Goal: Information Seeking & Learning: Learn about a topic

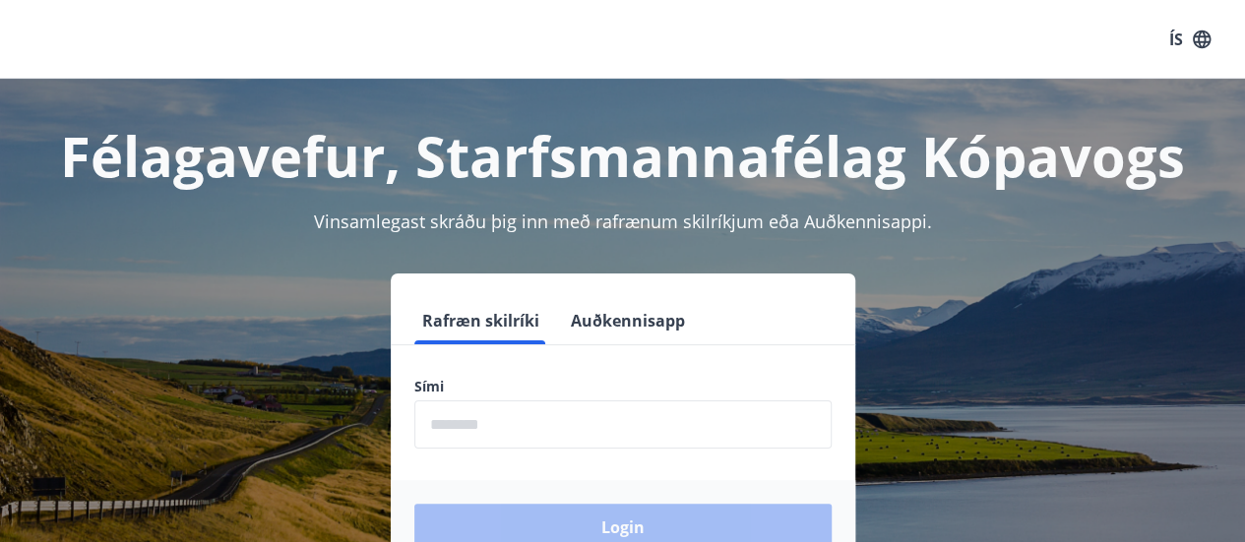
click at [491, 428] on input "phone" at bounding box center [622, 425] width 417 height 48
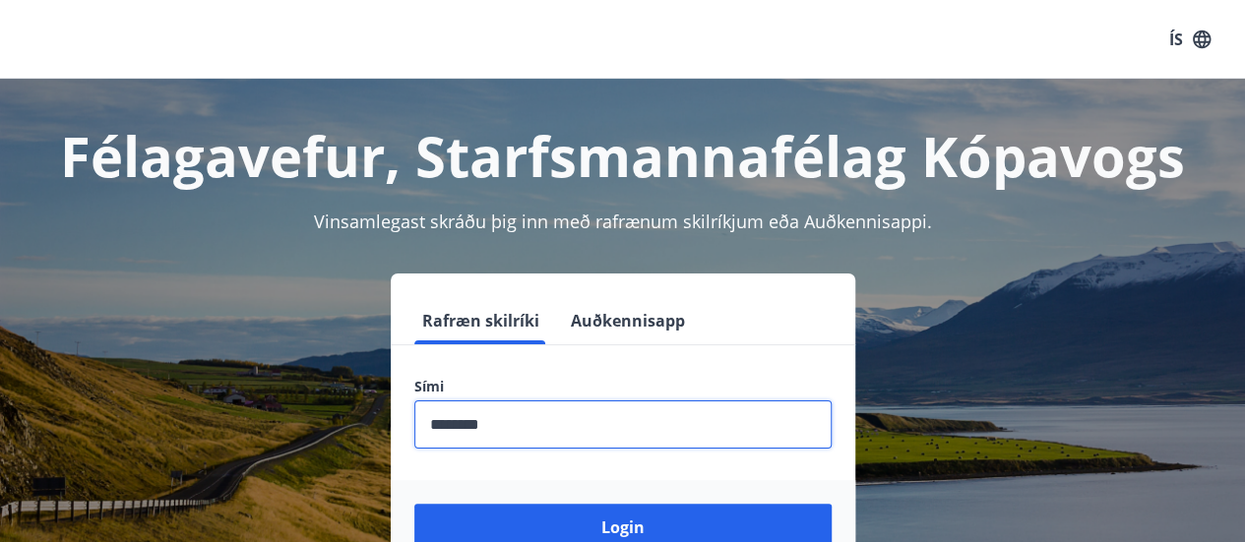
type input "********"
click at [414, 504] on button "Login" at bounding box center [622, 527] width 417 height 47
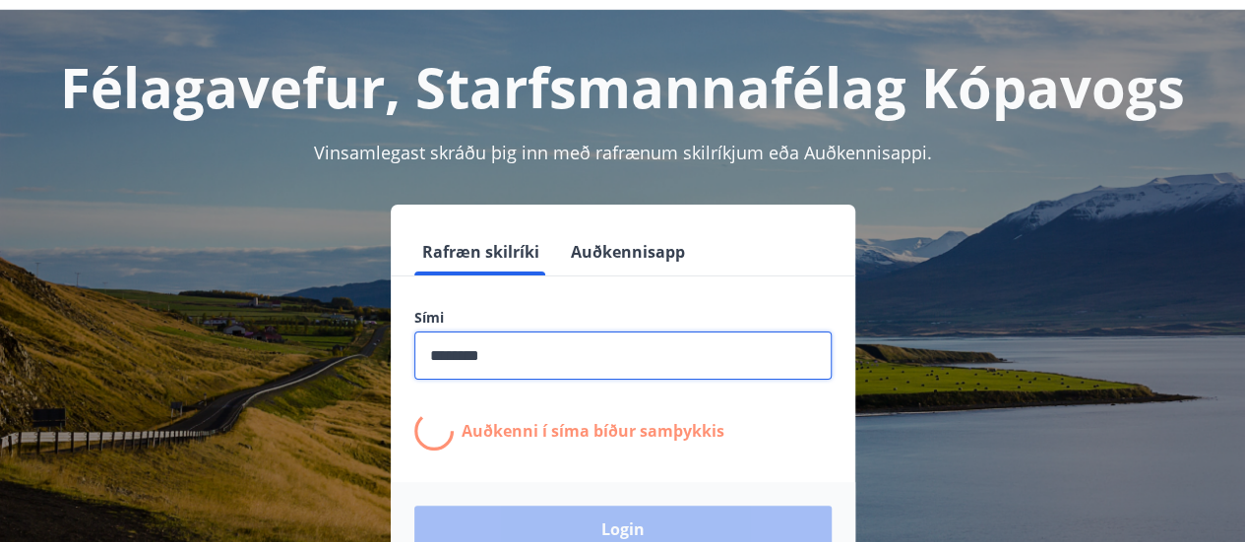
scroll to position [241, 0]
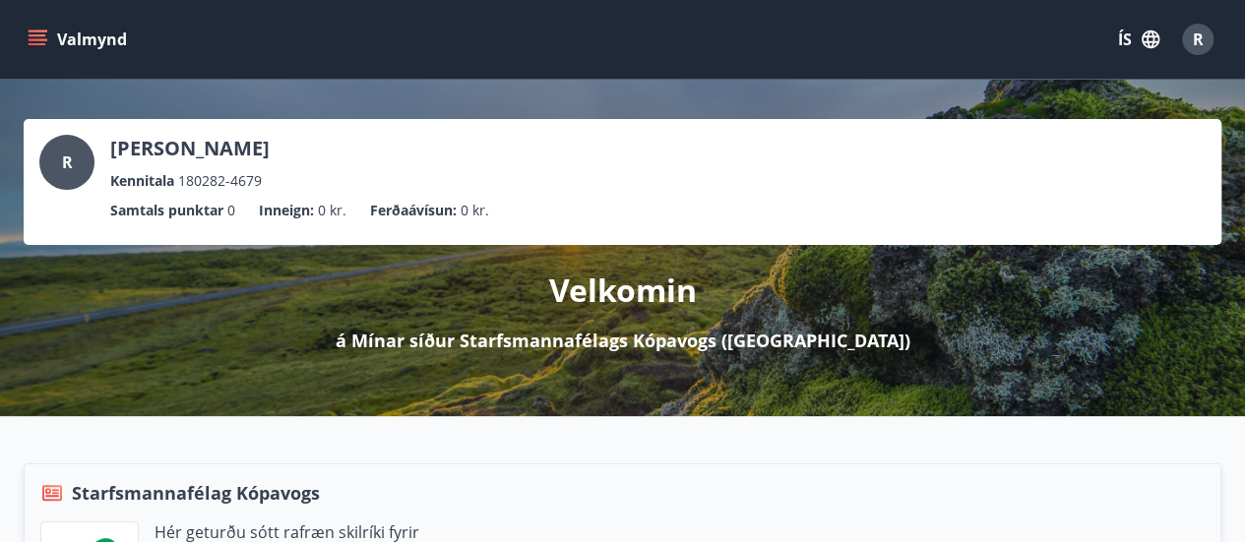
click at [1202, 32] on span "R" at bounding box center [1198, 40] width 11 height 22
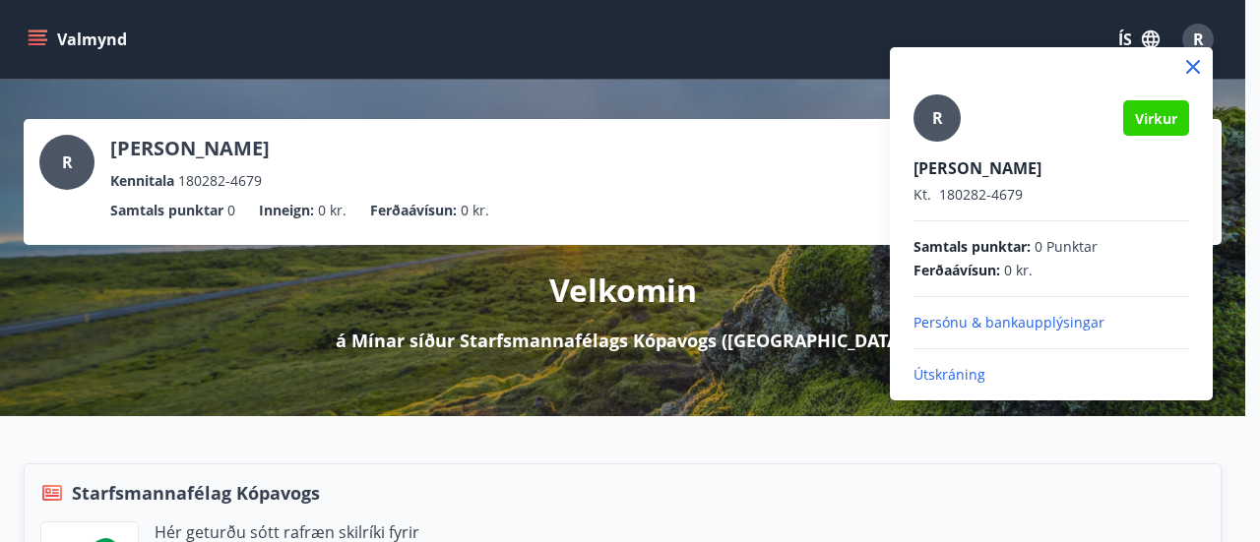
click at [464, 137] on div at bounding box center [630, 271] width 1260 height 542
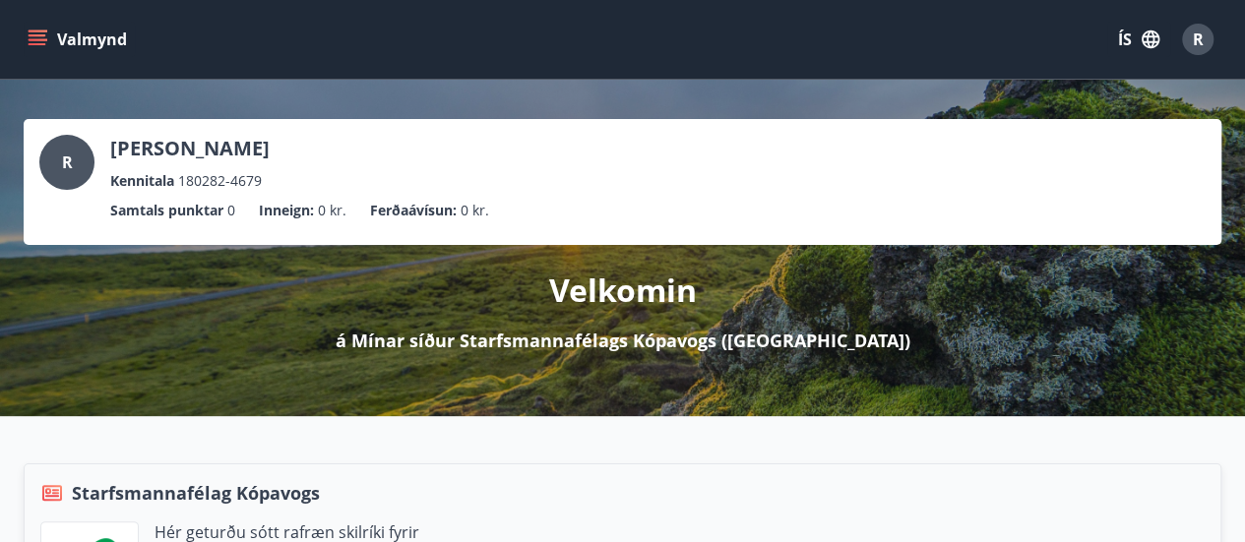
click at [36, 36] on icon "menu" at bounding box center [38, 35] width 18 height 2
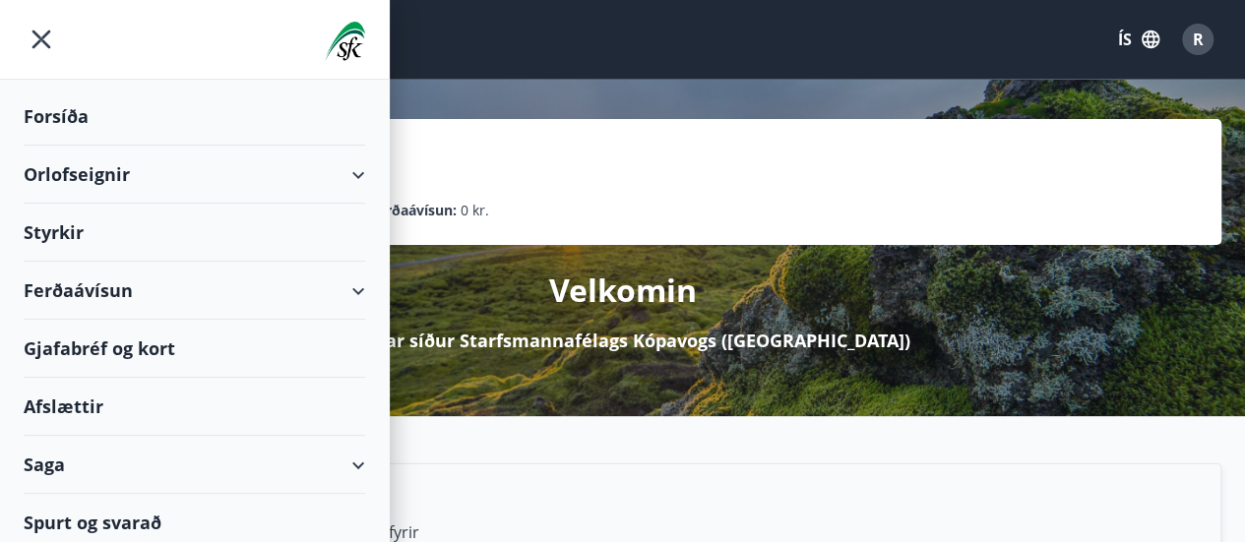
click at [63, 523] on div "Spurt og svarað" at bounding box center [195, 522] width 342 height 57
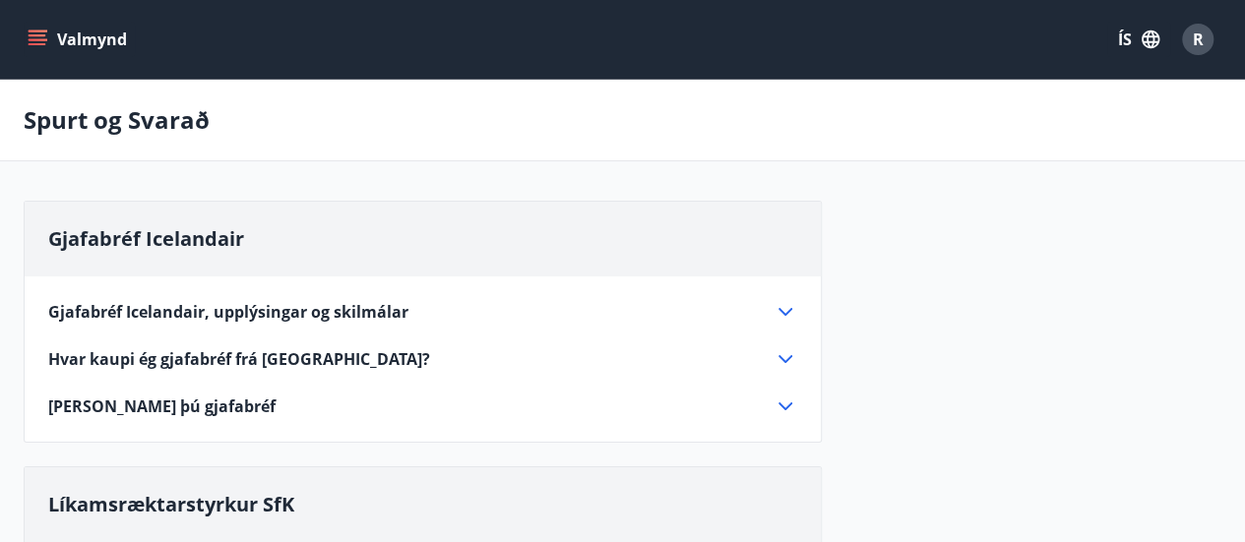
click at [27, 36] on button "Valmynd" at bounding box center [79, 39] width 111 height 35
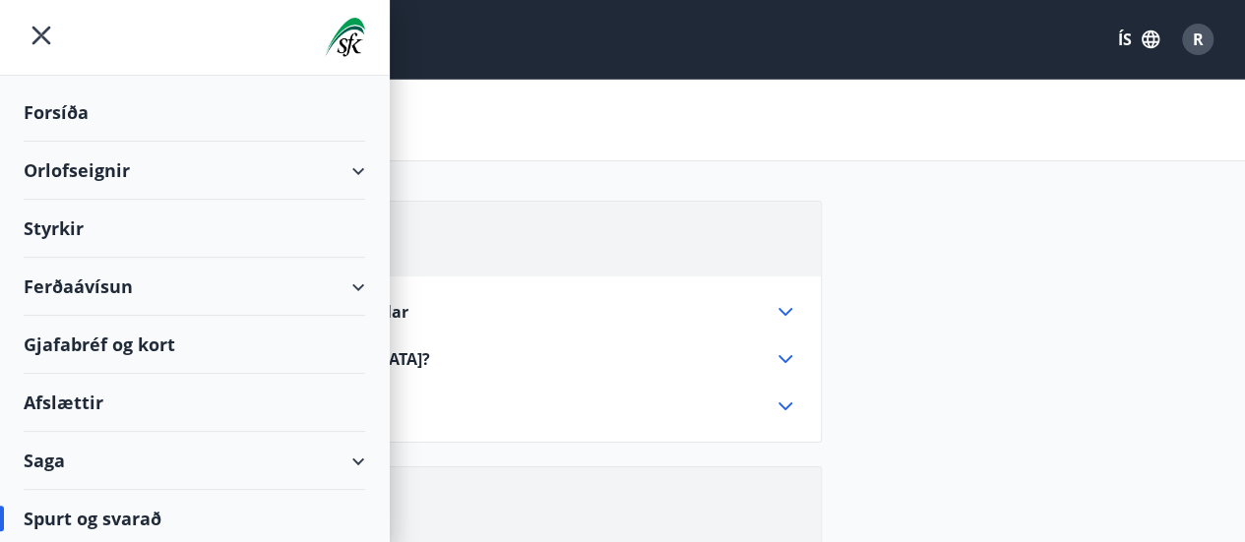
scroll to position [6, 0]
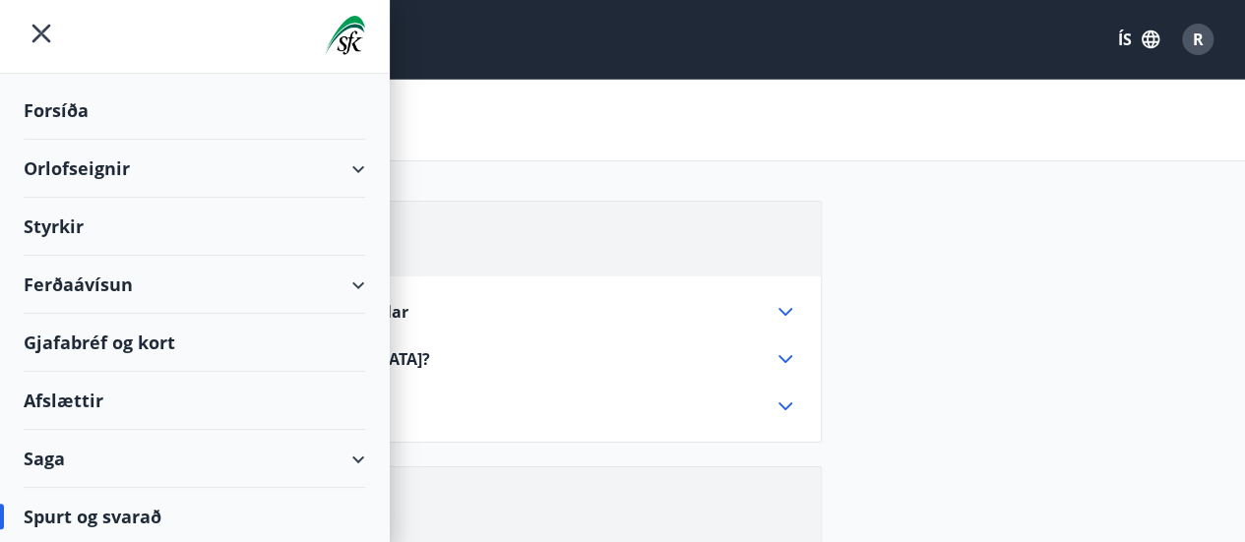
click at [84, 221] on div "Styrkir" at bounding box center [195, 227] width 342 height 58
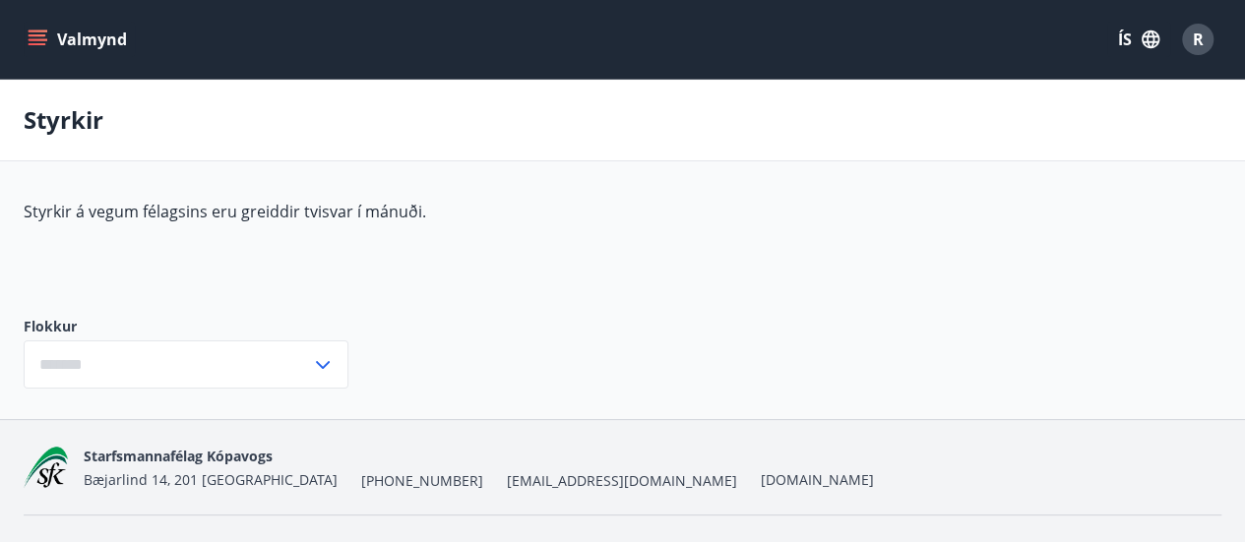
type input "***"
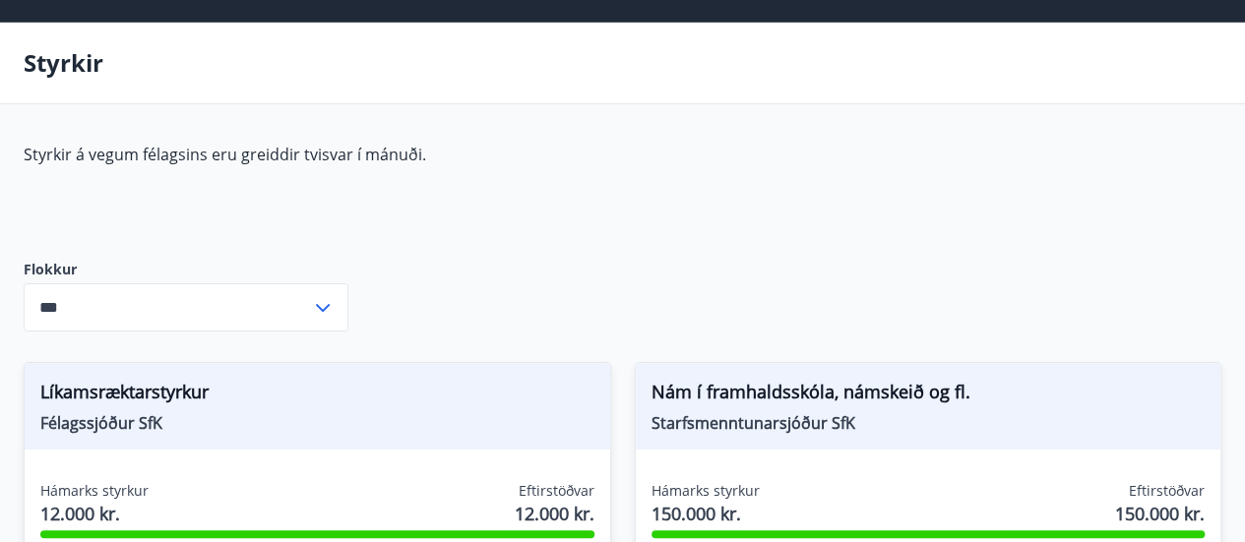
scroll to position [197, 0]
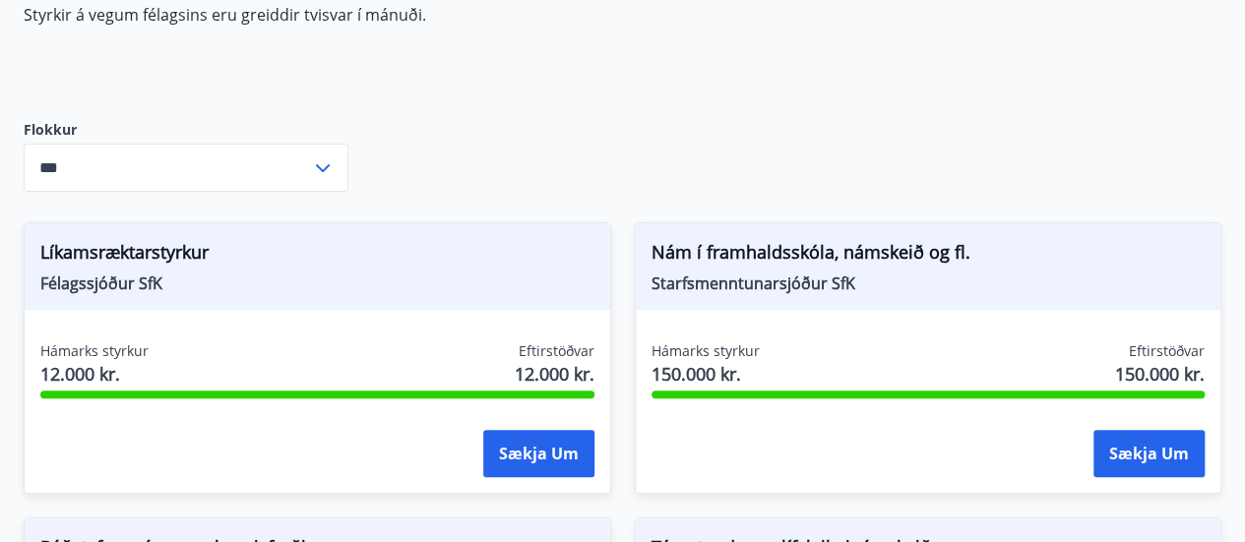
click at [324, 165] on icon at bounding box center [323, 169] width 24 height 24
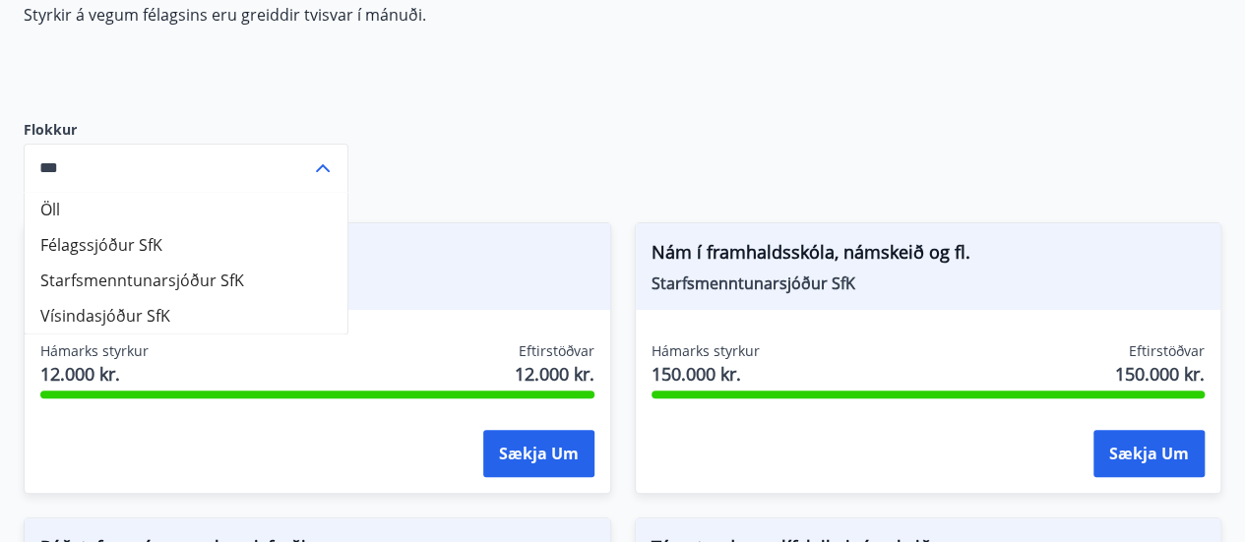
click at [473, 72] on div "Styrkir á vegum félagsins eru greiddir tvisvar í mánuði." at bounding box center [488, 46] width 929 height 85
click at [458, 81] on div "Styrkir á vegum félagsins eru greiddir tvisvar í mánuði." at bounding box center [488, 46] width 929 height 85
click at [374, 62] on div "Styrkir á vegum félagsins eru greiddir tvisvar í mánuði." at bounding box center [488, 46] width 929 height 85
click at [253, 76] on div "Styrkir á vegum félagsins eru greiddir tvisvar í mánuði." at bounding box center [488, 46] width 929 height 85
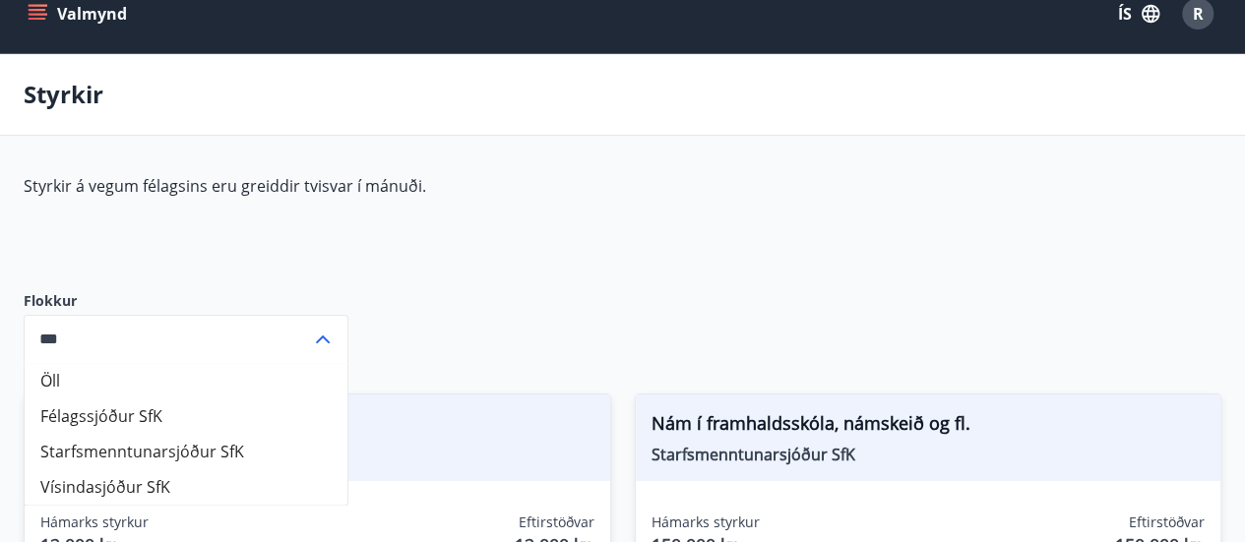
scroll to position [0, 0]
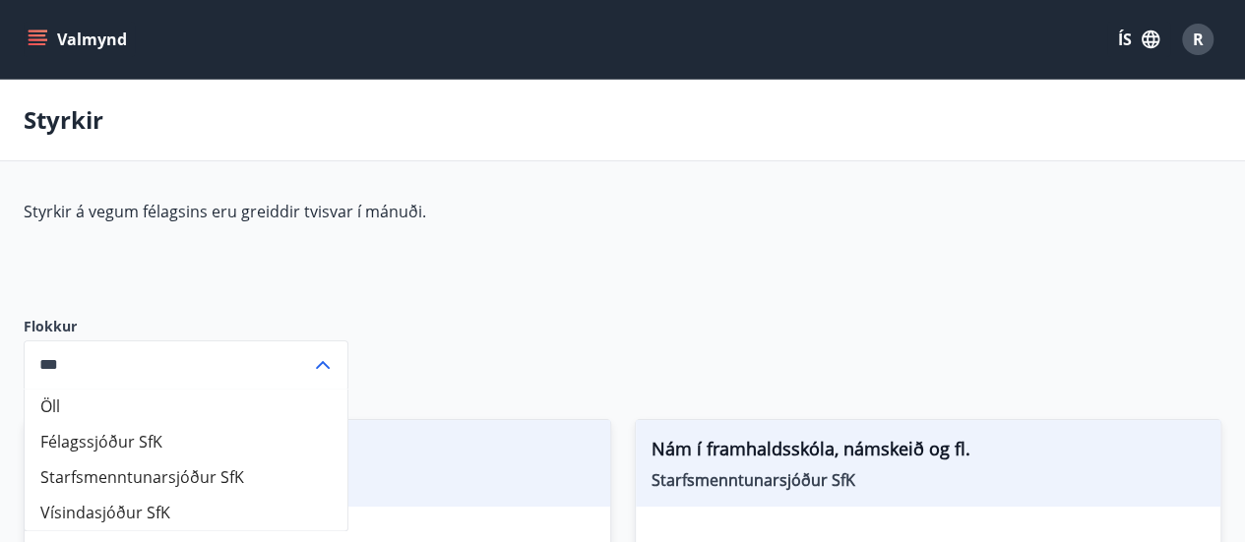
click at [41, 41] on icon "menu" at bounding box center [38, 40] width 20 height 20
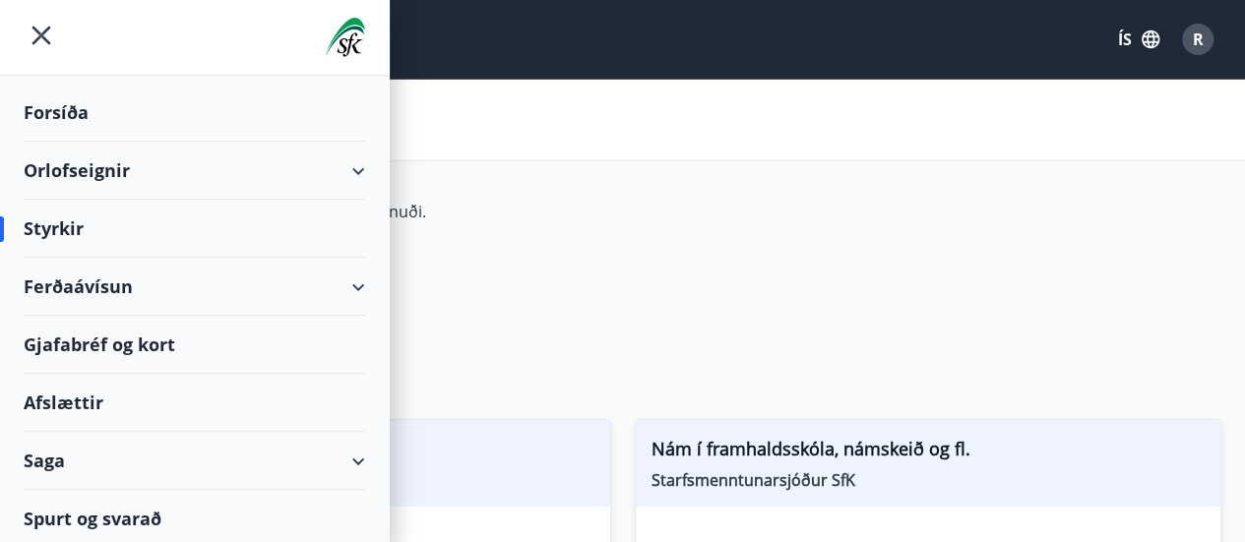
scroll to position [6, 0]
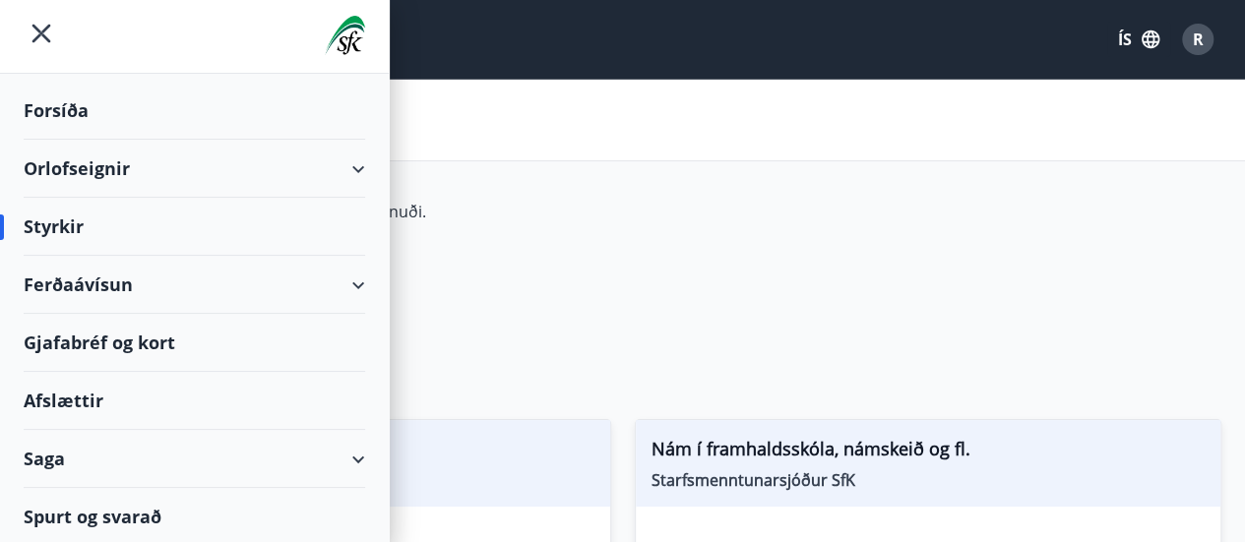
click at [68, 390] on div "Afslættir" at bounding box center [195, 401] width 342 height 58
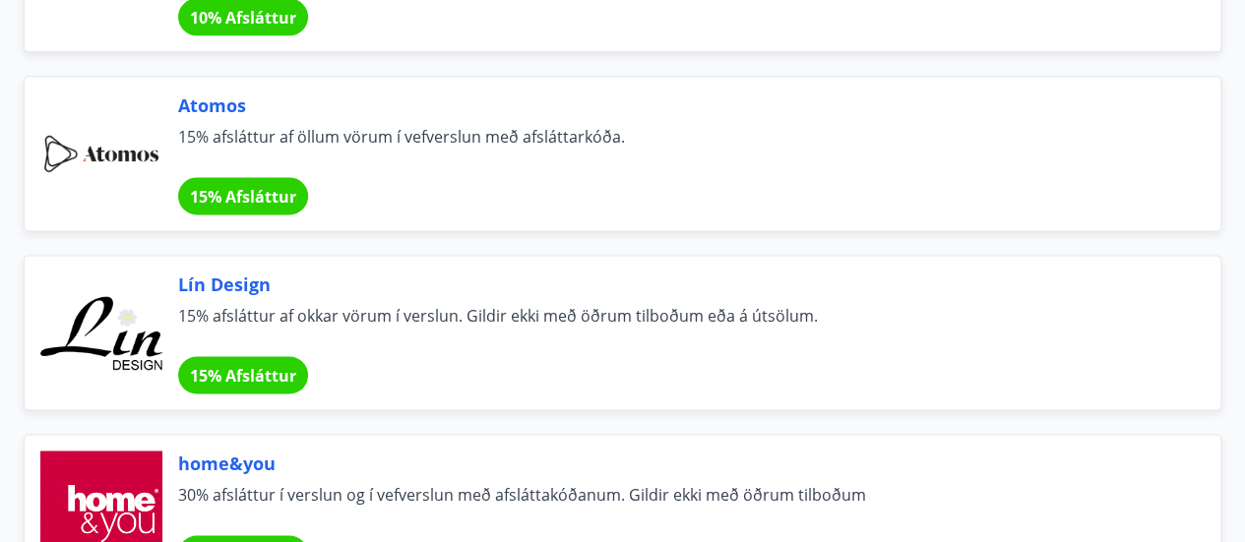
scroll to position [1083, 0]
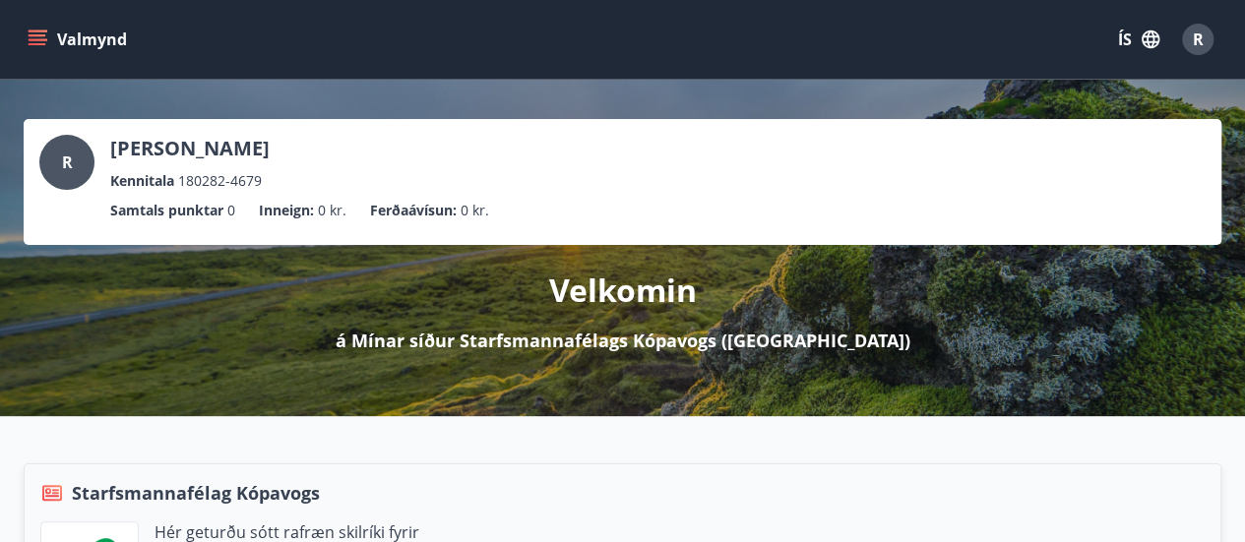
click at [32, 31] on icon "menu" at bounding box center [40, 32] width 22 height 2
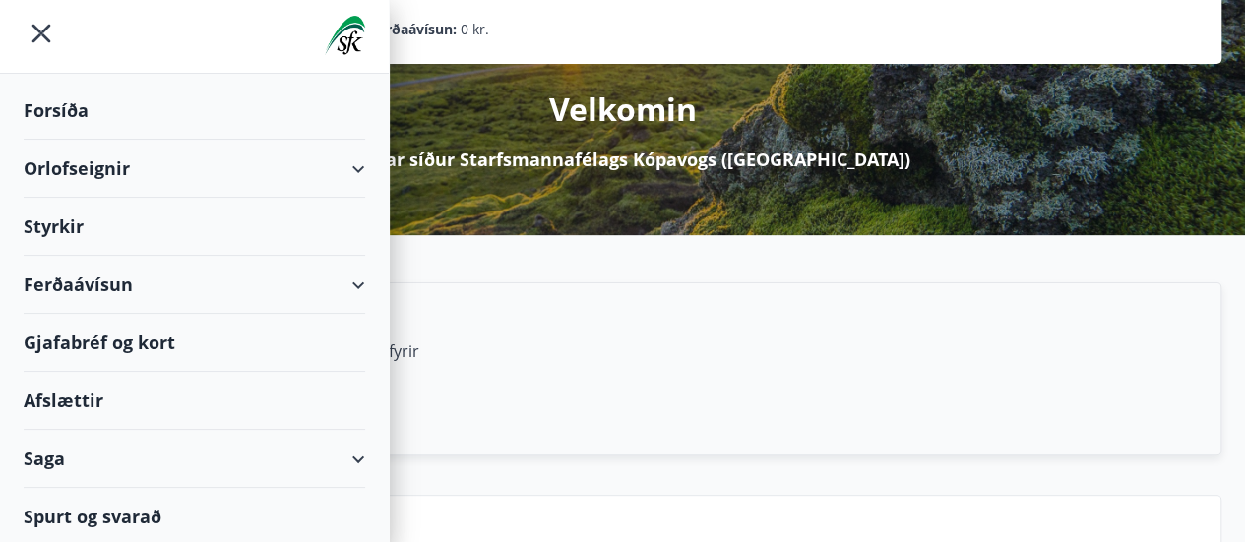
scroll to position [295, 0]
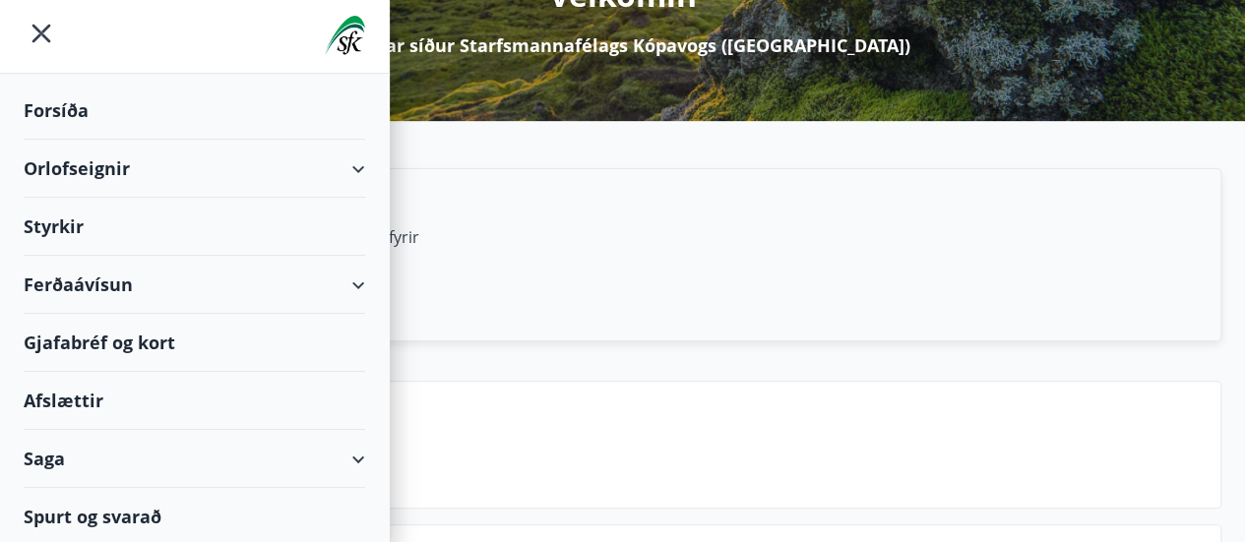
click at [126, 507] on div "Spurt og svarað" at bounding box center [195, 516] width 342 height 57
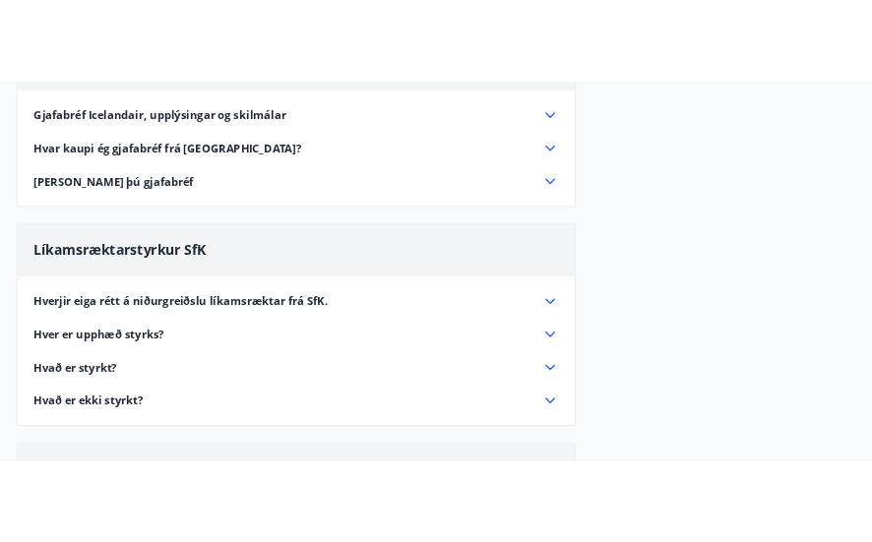
scroll to position [295, 0]
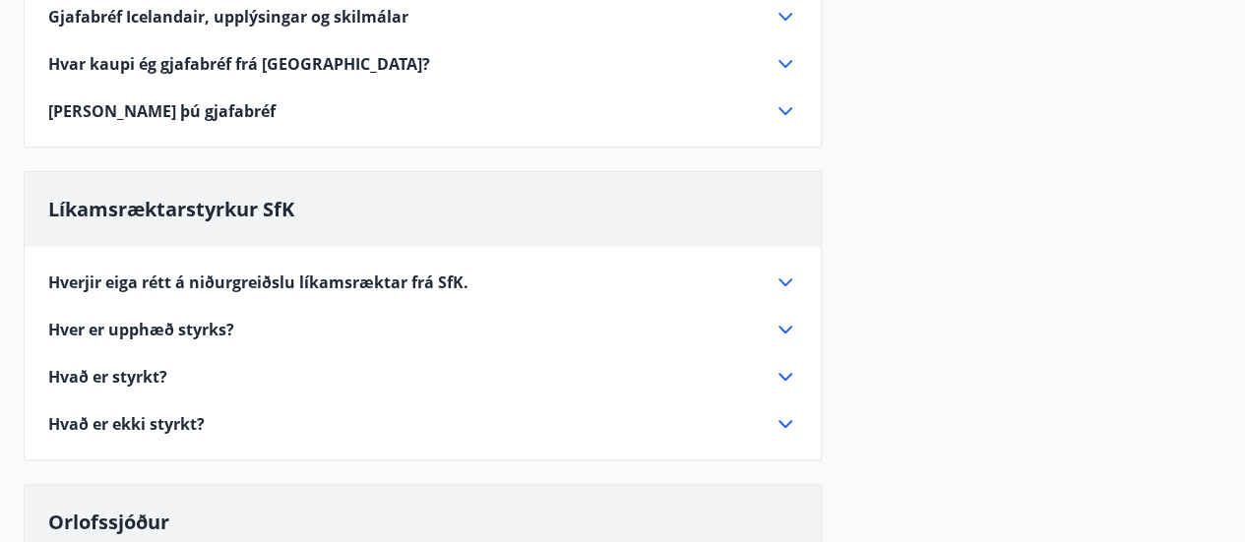
click at [294, 276] on span "Hverjir eiga rétt á niðurgreiðslu líkamsræktar frá SfK." at bounding box center [258, 283] width 420 height 22
